Goal: Check status: Check status

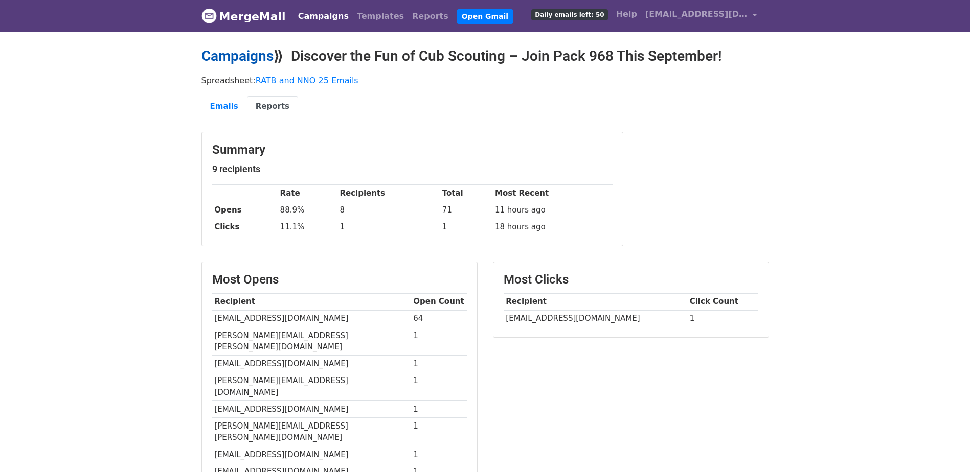
click at [225, 56] on link "Campaigns" at bounding box center [237, 56] width 72 height 17
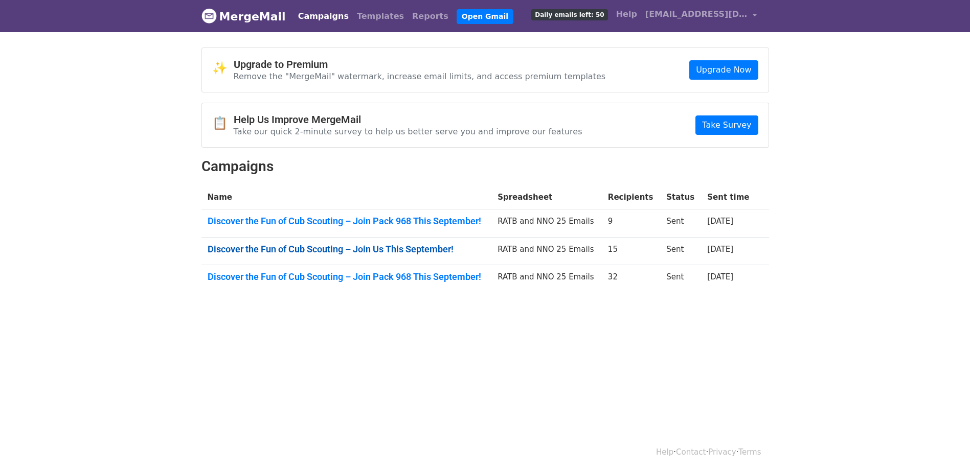
click at [257, 252] on link "Discover the Fun of Cub Scouting – Join Us This September!" at bounding box center [347, 249] width 278 height 11
